Goal: Task Accomplishment & Management: Use online tool/utility

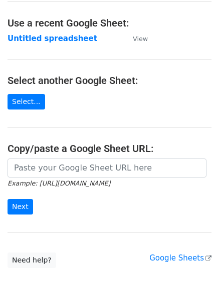
scroll to position [82, 0]
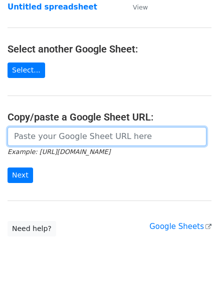
click at [73, 130] on input "url" at bounding box center [107, 136] width 199 height 19
paste input "https://docs.google.com/spreadsheets/d/1Hq0aiBuMlY_2WXI9KAtk0xxBBicx57CTI14DDFA…"
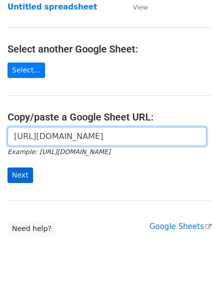
type input "https://docs.google.com/spreadsheets/d/1Hq0aiBuMlY_2WXI9KAtk0xxBBicx57CTI14DDFA…"
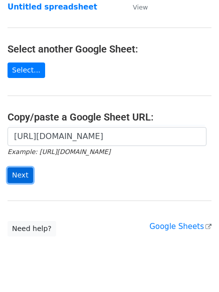
scroll to position [0, 0]
click at [18, 168] on input "Next" at bounding box center [21, 176] width 26 height 16
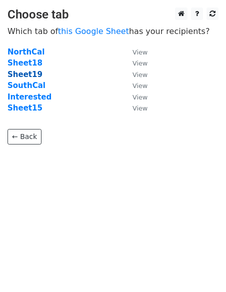
click at [21, 73] on strong "Sheet19" at bounding box center [25, 74] width 35 height 9
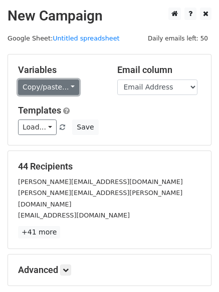
click at [49, 86] on link "Copy/paste..." at bounding box center [48, 88] width 61 height 16
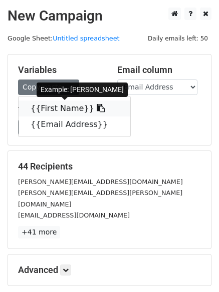
click at [47, 108] on link "{{First Name}}" at bounding box center [75, 109] width 112 height 16
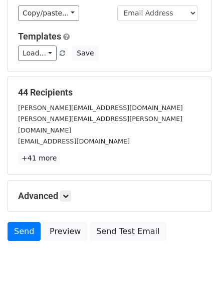
scroll to position [97, 0]
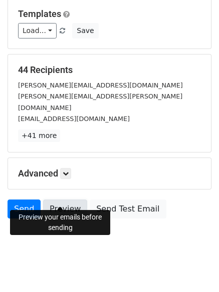
click at [63, 200] on link "Preview" at bounding box center [65, 209] width 44 height 19
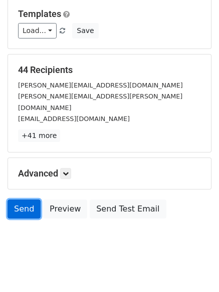
click at [20, 200] on link "Send" at bounding box center [24, 209] width 33 height 19
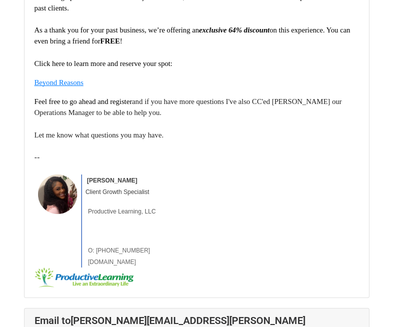
scroll to position [227, 0]
